Goal: Information Seeking & Learning: Learn about a topic

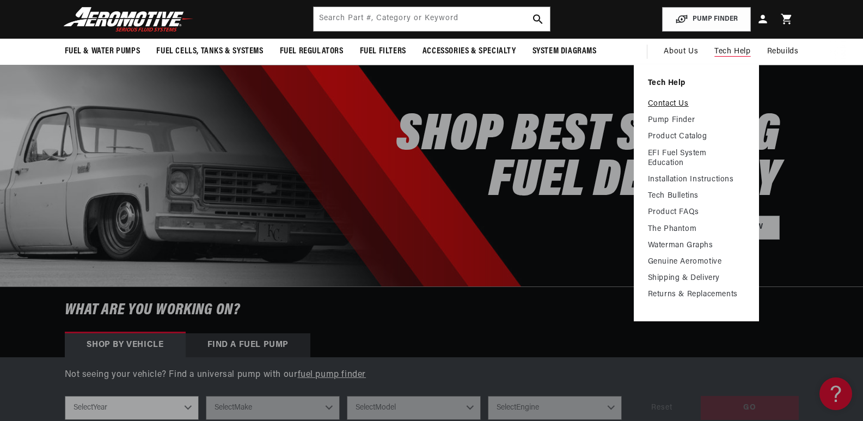
click at [670, 104] on link "Contact Us" at bounding box center [696, 104] width 97 height 10
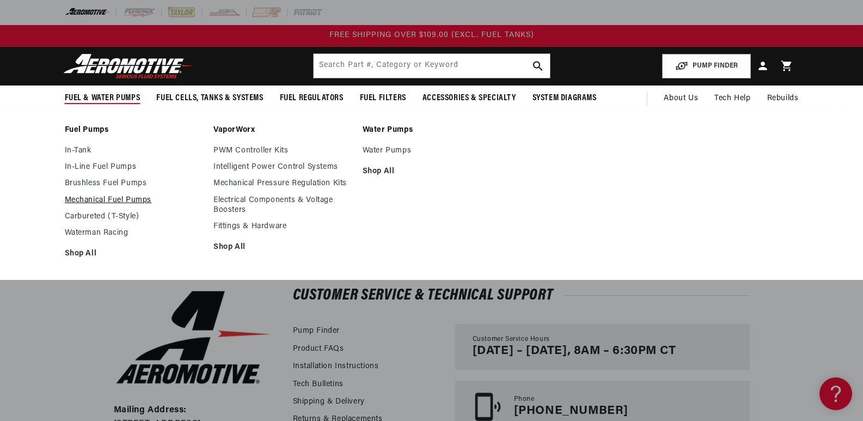
click at [81, 202] on link "Mechanical Fuel Pumps" at bounding box center [134, 200] width 138 height 10
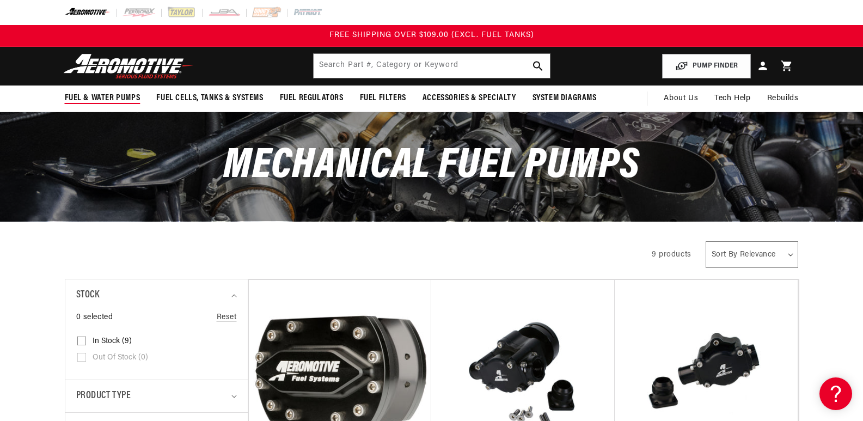
click at [99, 95] on span "Fuel & Water Pumps" at bounding box center [103, 98] width 76 height 11
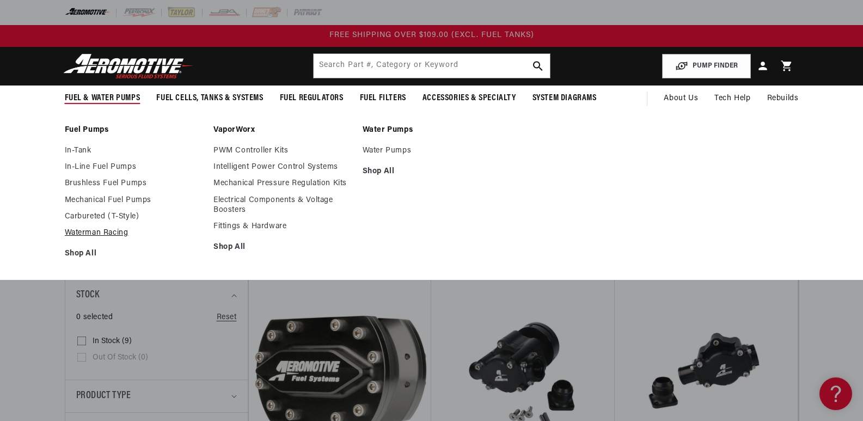
click at [94, 232] on link "Waterman Racing" at bounding box center [134, 233] width 138 height 10
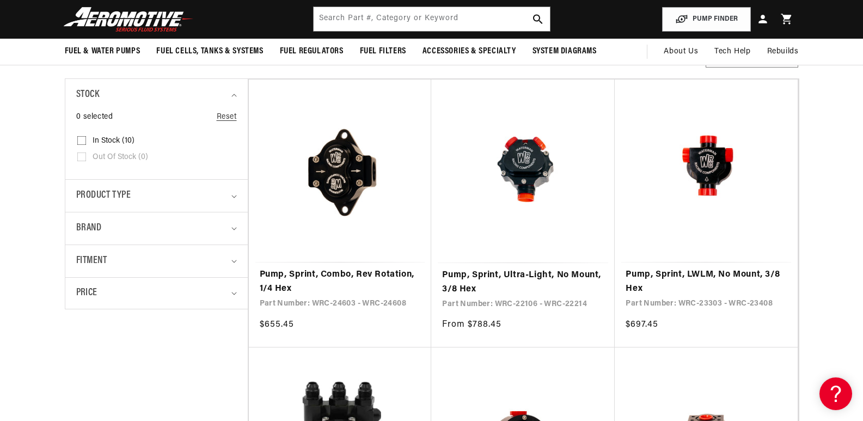
scroll to position [163, 0]
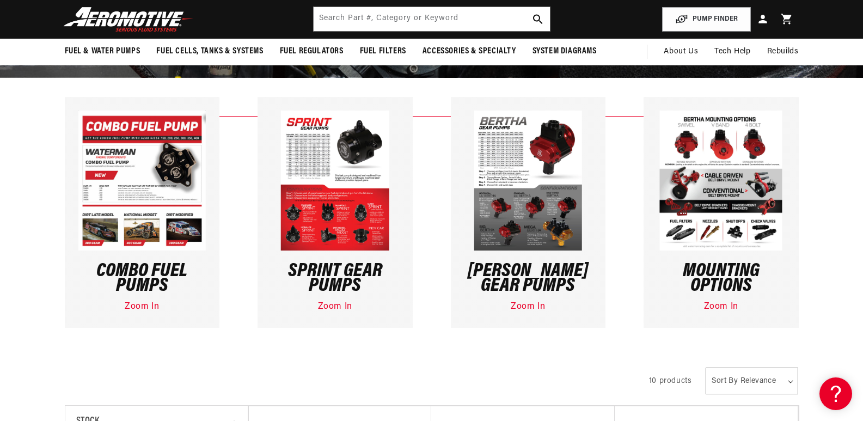
click at [503, 162] on img at bounding box center [528, 181] width 108 height 140
click at [529, 306] on link "Zoom In" at bounding box center [528, 306] width 34 height 9
click at [302, 163] on img at bounding box center [335, 181] width 108 height 140
click at [332, 306] on link "Zoom In" at bounding box center [335, 306] width 34 height 9
click at [725, 183] on img at bounding box center [721, 181] width 122 height 140
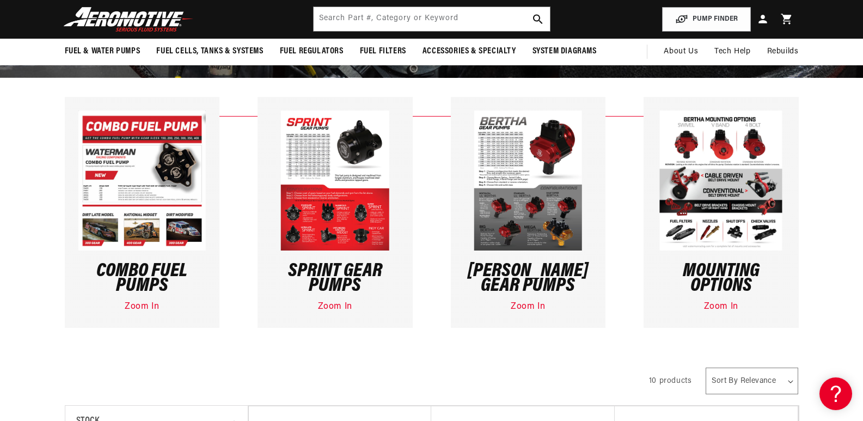
click at [721, 308] on link "Zoom In" at bounding box center [721, 306] width 34 height 9
click at [314, 191] on img at bounding box center [335, 181] width 108 height 140
click at [342, 308] on link "Zoom In" at bounding box center [335, 306] width 34 height 9
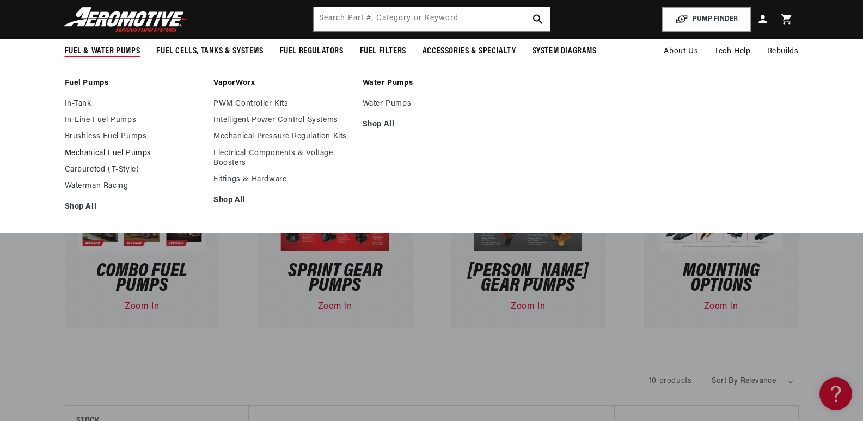
click at [89, 154] on link "Mechanical Fuel Pumps" at bounding box center [134, 154] width 138 height 10
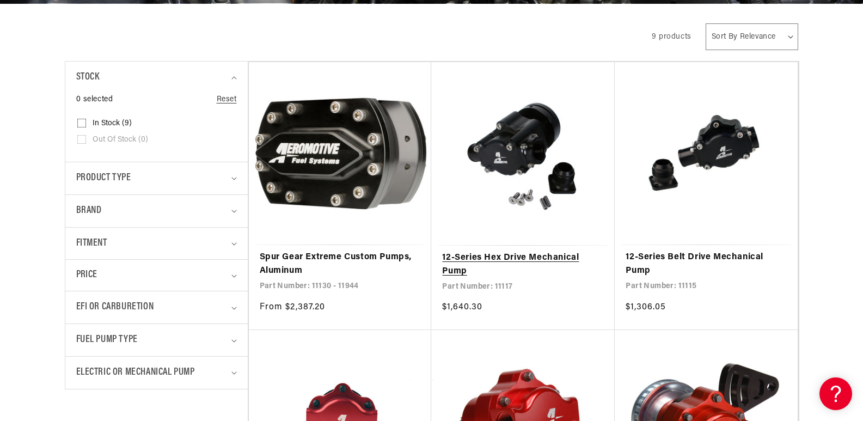
click at [529, 256] on link "12-Series Hex Drive Mechanical Pump" at bounding box center [523, 265] width 162 height 28
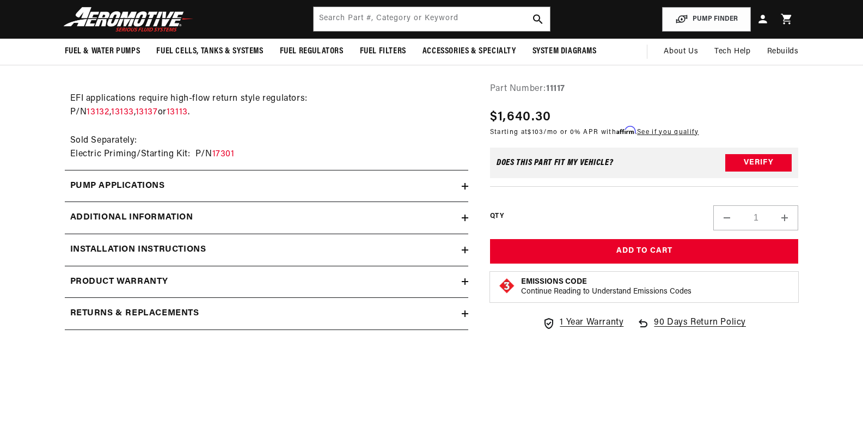
scroll to position [381, 0]
